Goal: Navigation & Orientation: Find specific page/section

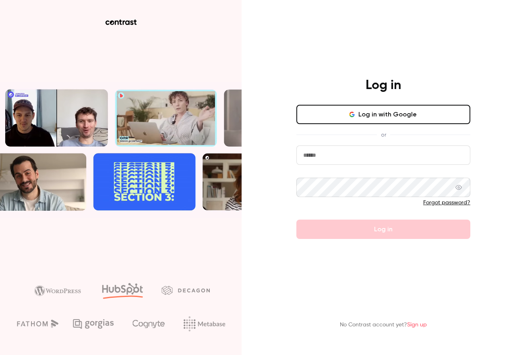
click at [402, 116] on button "Log in with Google" at bounding box center [383, 114] width 174 height 19
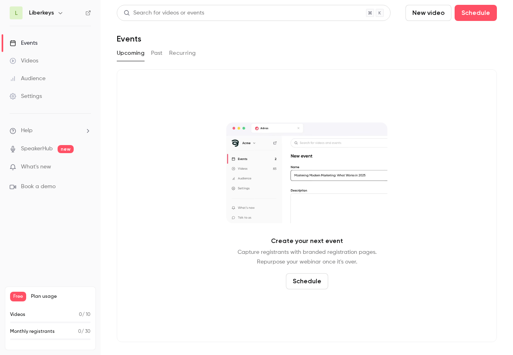
click at [158, 54] on button "Past" at bounding box center [157, 53] width 12 height 13
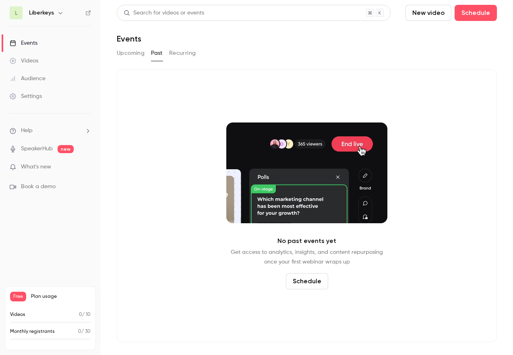
click at [189, 54] on button "Recurring" at bounding box center [182, 53] width 27 height 13
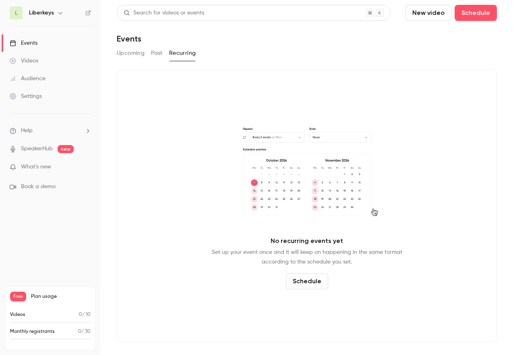
click at [153, 54] on button "Past" at bounding box center [157, 53] width 12 height 13
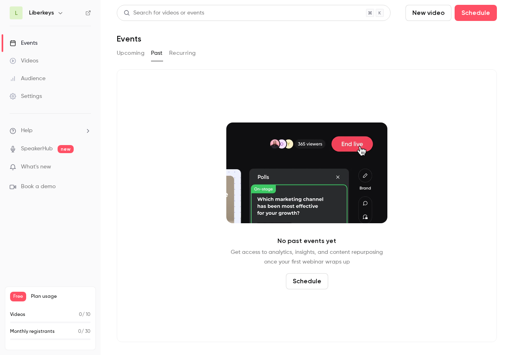
click at [143, 53] on button "Upcoming" at bounding box center [131, 53] width 28 height 13
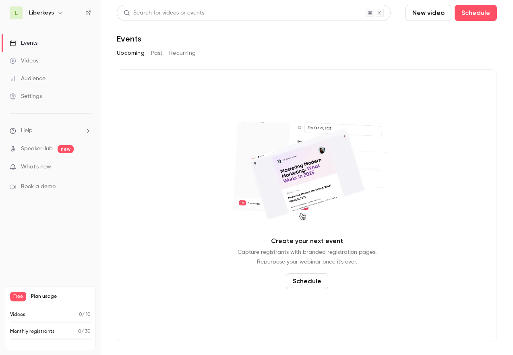
click at [186, 55] on button "Recurring" at bounding box center [182, 53] width 27 height 13
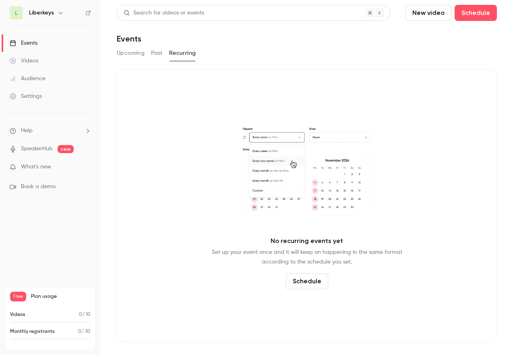
click at [153, 52] on button "Past" at bounding box center [157, 53] width 12 height 13
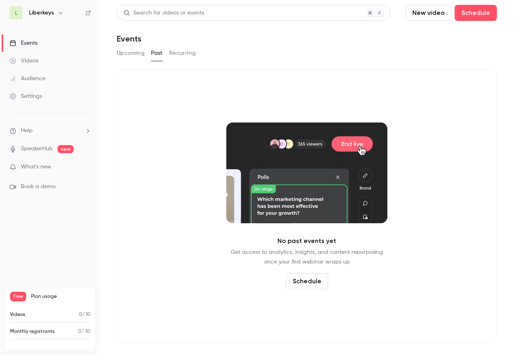
click at [29, 57] on div "Videos" at bounding box center [24, 61] width 29 height 8
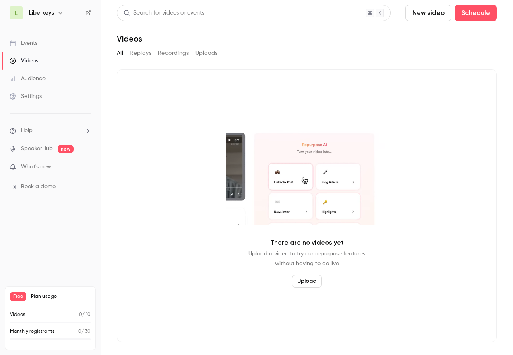
click at [33, 75] on div "Audience" at bounding box center [28, 79] width 36 height 8
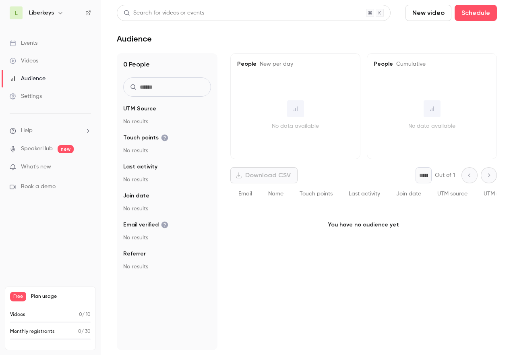
click at [31, 57] on div "Videos" at bounding box center [24, 61] width 29 height 8
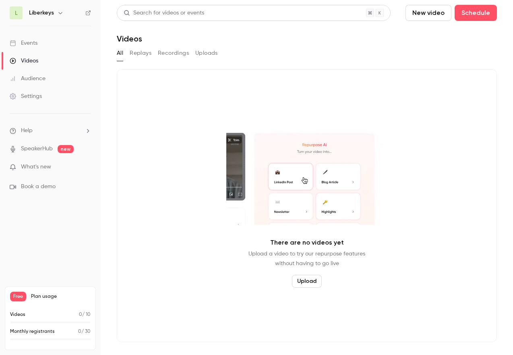
click at [168, 49] on button "Recordings" at bounding box center [173, 53] width 31 height 13
click at [143, 54] on button "Replays" at bounding box center [141, 53] width 22 height 13
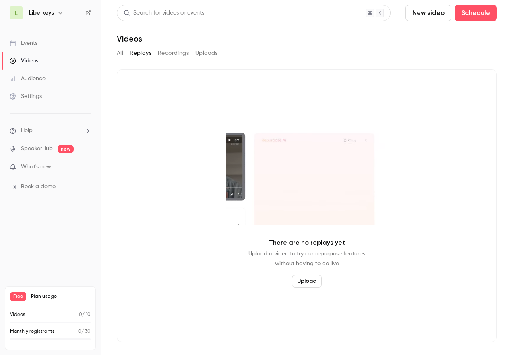
click at [203, 51] on button "Uploads" at bounding box center [206, 53] width 23 height 13
click at [46, 97] on link "Settings" at bounding box center [50, 96] width 101 height 18
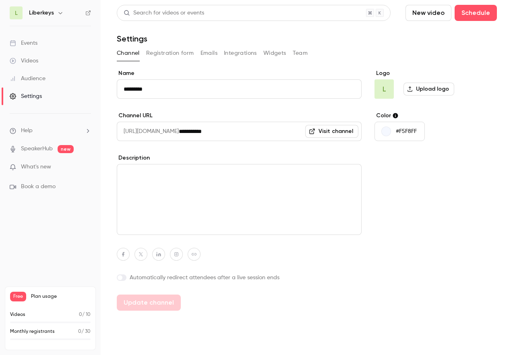
click at [57, 13] on icon "button" at bounding box center [60, 13] width 6 height 6
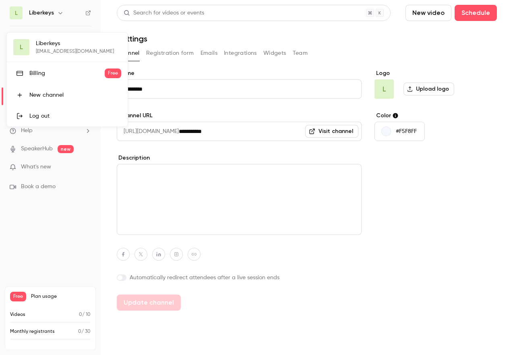
click at [57, 116] on div "Log out" at bounding box center [75, 116] width 92 height 8
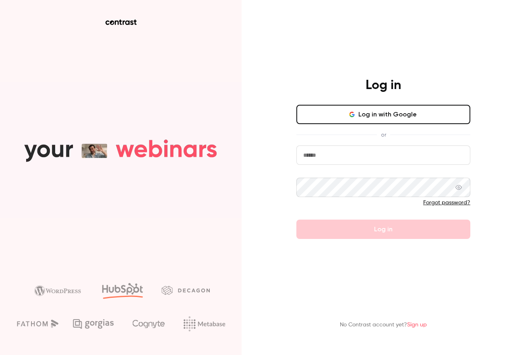
click at [396, 157] on input "email" at bounding box center [383, 154] width 174 height 19
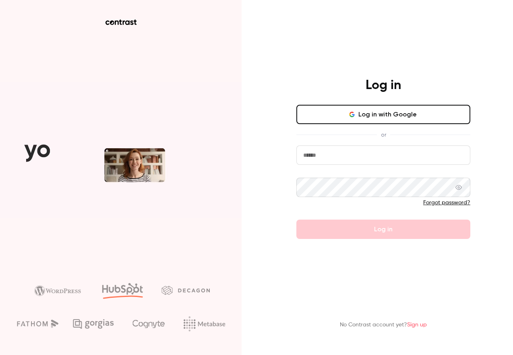
click at [396, 157] on input "email" at bounding box center [383, 154] width 174 height 19
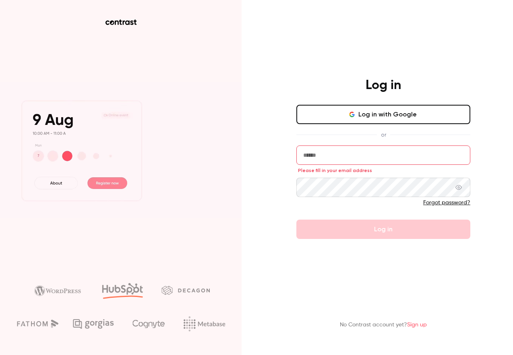
type input "**********"
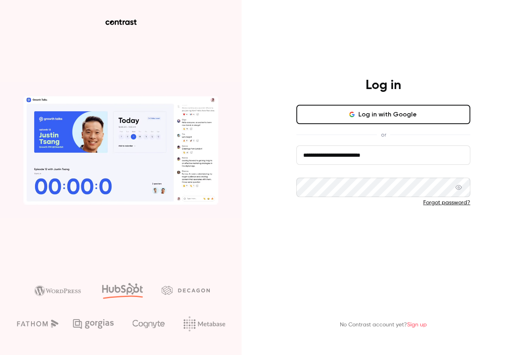
click at [383, 222] on button "Log in" at bounding box center [383, 229] width 174 height 19
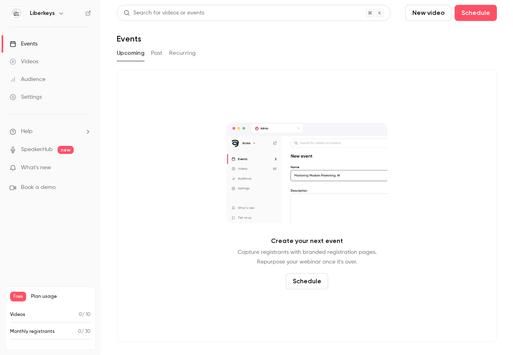
click at [160, 55] on button "Past" at bounding box center [157, 53] width 12 height 13
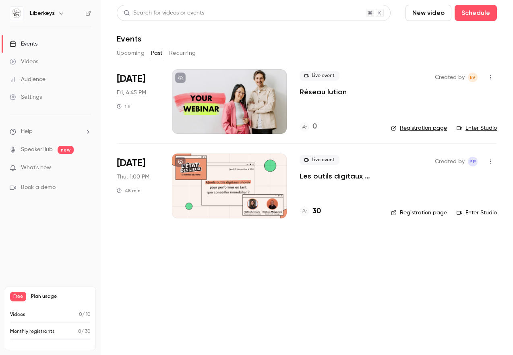
click at [193, 51] on button "Recurring" at bounding box center [182, 53] width 27 height 13
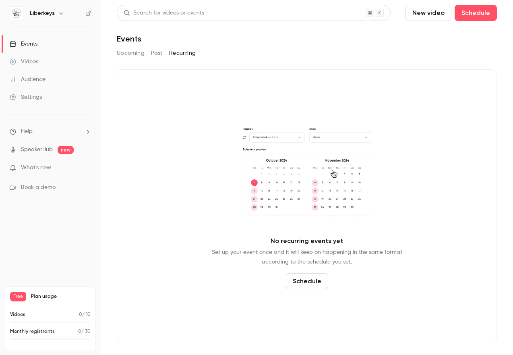
click at [160, 50] on button "Past" at bounding box center [157, 53] width 12 height 13
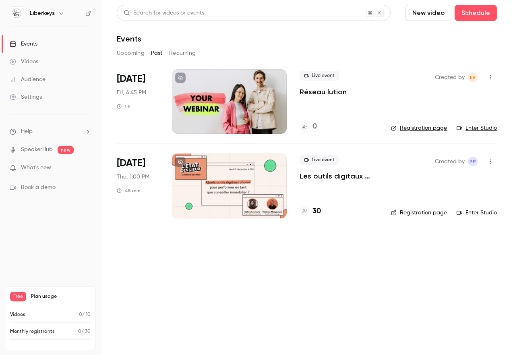
click at [134, 54] on button "Upcoming" at bounding box center [131, 53] width 28 height 13
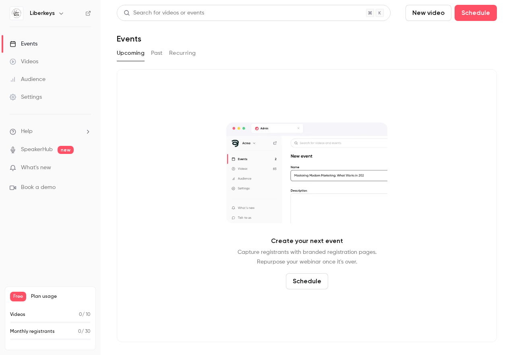
click at [47, 64] on link "Videos" at bounding box center [50, 62] width 101 height 18
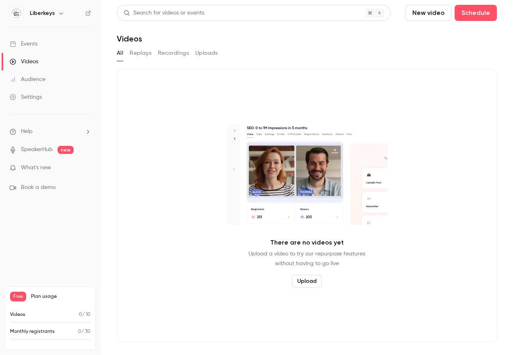
click at [141, 55] on button "Replays" at bounding box center [141, 53] width 22 height 13
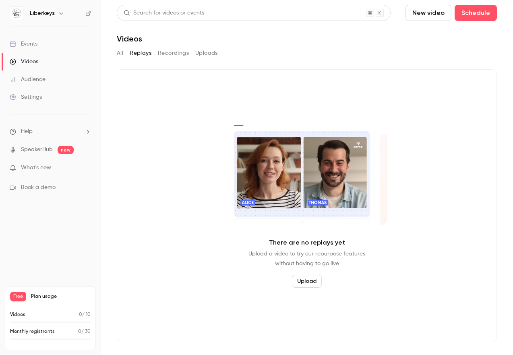
click at [174, 51] on button "Recordings" at bounding box center [173, 53] width 31 height 13
click at [212, 50] on button "Uploads" at bounding box center [206, 53] width 23 height 13
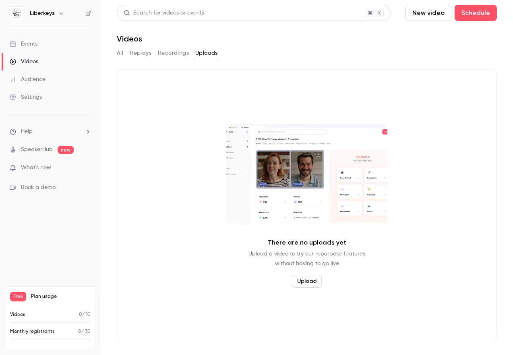
click at [149, 53] on button "Replays" at bounding box center [141, 53] width 22 height 13
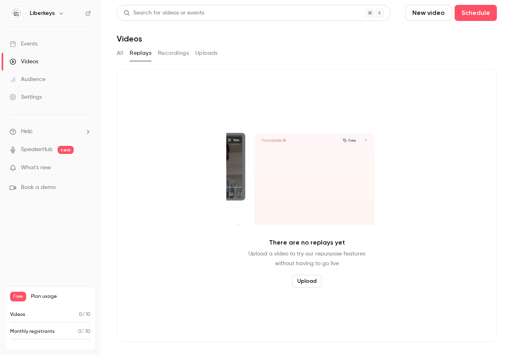
click at [120, 53] on button "All" at bounding box center [120, 53] width 6 height 13
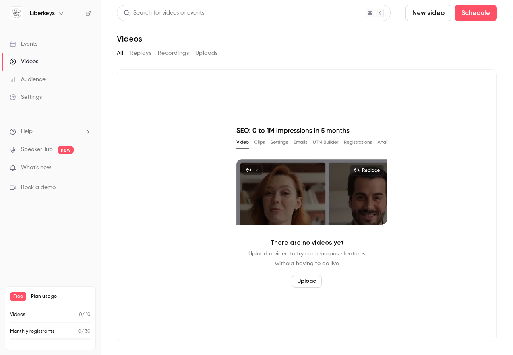
click at [26, 79] on div "Audience" at bounding box center [28, 79] width 36 height 8
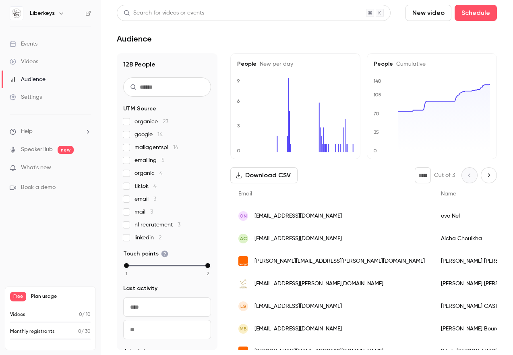
click at [29, 99] on div "Settings" at bounding box center [26, 97] width 32 height 8
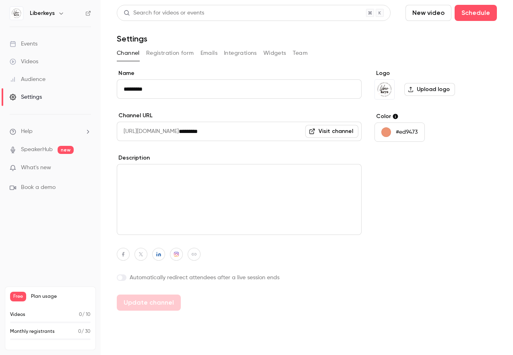
click at [37, 76] on div "Audience" at bounding box center [28, 79] width 36 height 8
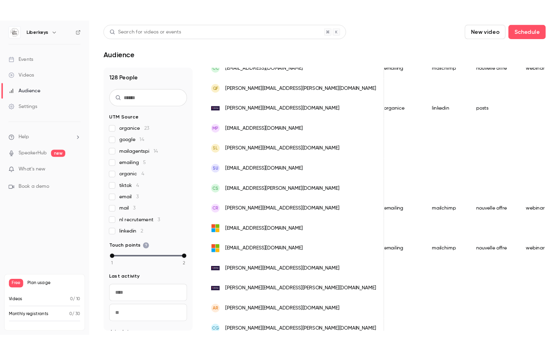
scroll to position [982, 0]
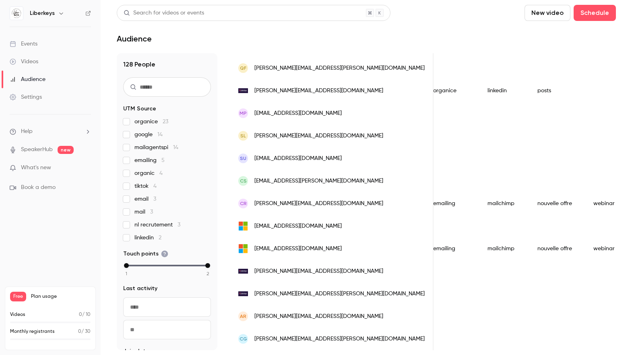
click at [38, 98] on div "Settings" at bounding box center [26, 97] width 32 height 8
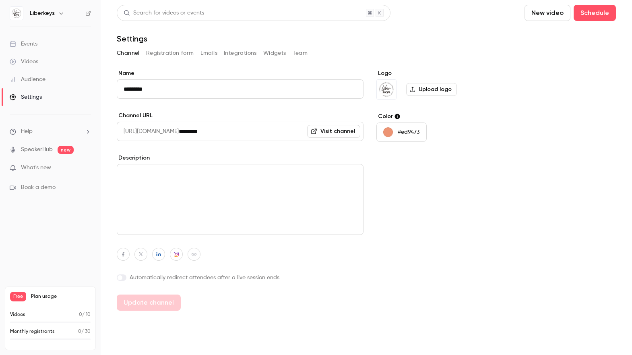
click at [33, 58] on div "Videos" at bounding box center [24, 62] width 29 height 8
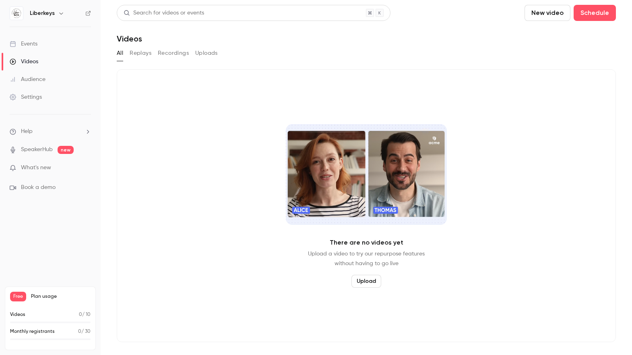
click at [33, 41] on div "Events" at bounding box center [24, 44] width 28 height 8
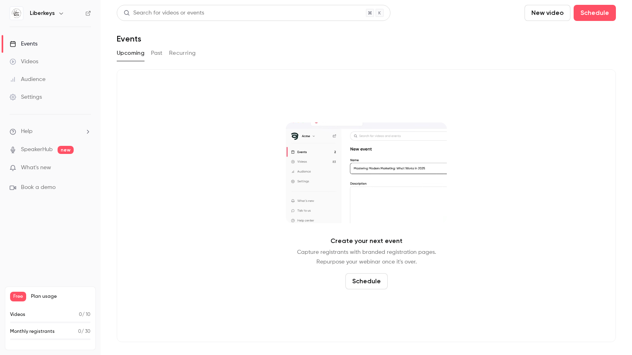
click at [157, 55] on button "Past" at bounding box center [157, 53] width 12 height 13
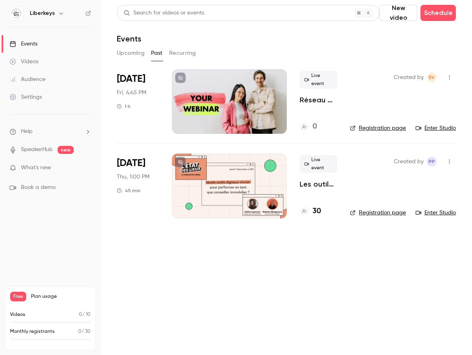
click at [180, 53] on button "Recurring" at bounding box center [182, 53] width 27 height 13
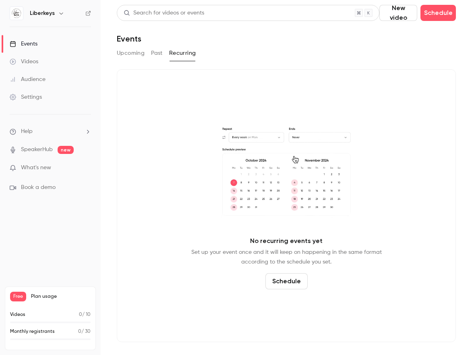
click at [141, 53] on button "Upcoming" at bounding box center [131, 53] width 28 height 13
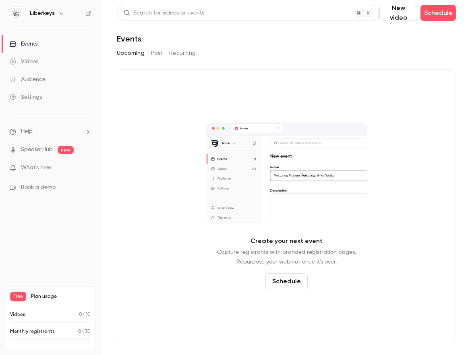
click at [159, 56] on button "Past" at bounding box center [157, 53] width 12 height 13
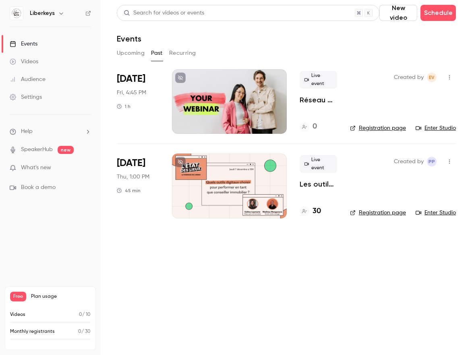
click at [37, 95] on div "Settings" at bounding box center [26, 97] width 32 height 8
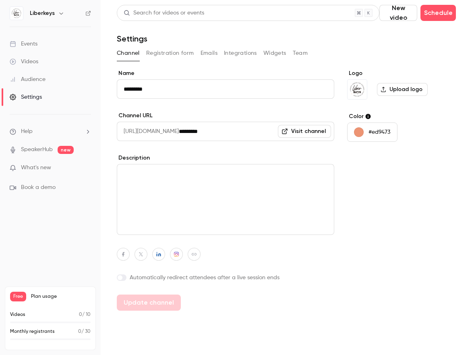
click at [34, 78] on div "Audience" at bounding box center [28, 79] width 36 height 8
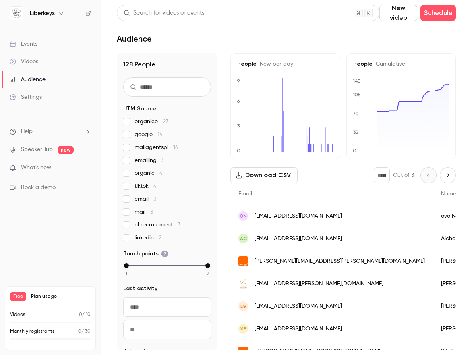
click at [33, 61] on div "Videos" at bounding box center [24, 62] width 29 height 8
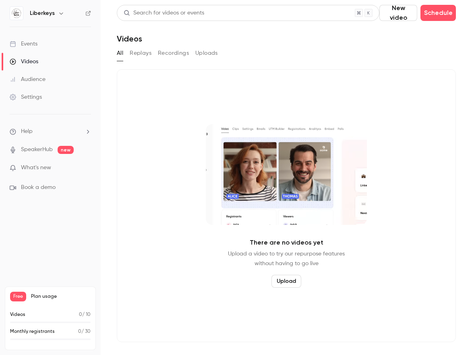
click at [141, 57] on button "Replays" at bounding box center [141, 53] width 22 height 13
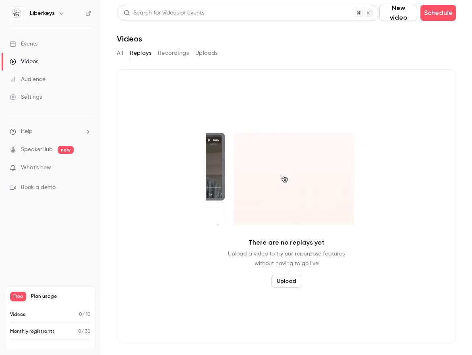
click at [178, 57] on button "Recordings" at bounding box center [173, 53] width 31 height 13
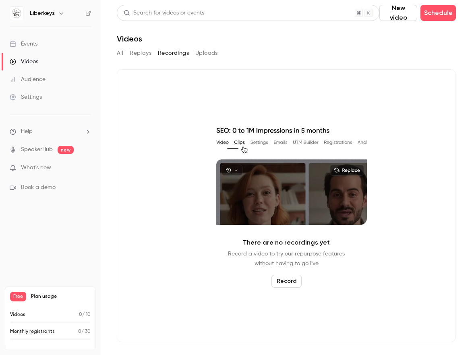
click at [147, 53] on button "Replays" at bounding box center [141, 53] width 22 height 13
